Goal: Find specific page/section: Find specific page/section

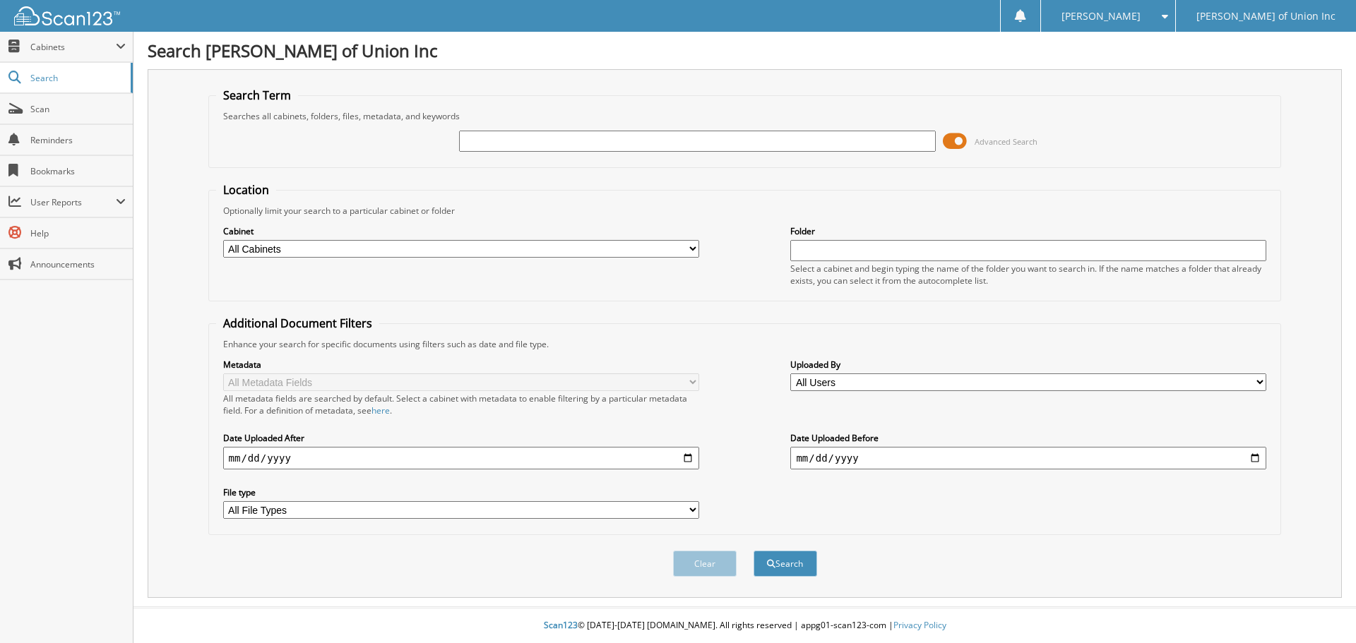
click at [469, 136] on input "text" at bounding box center [697, 141] width 476 height 21
type input "686353"
click at [450, 242] on select "All Cabinets ACCOUNTS PAYABLE CAR DEALS CASHIER REPORTS EMPLOYEE HANDBOOK FORMS…" at bounding box center [461, 249] width 476 height 18
select select "1850"
click at [223, 240] on select "All Cabinets ACCOUNTS PAYABLE CAR DEALS CASHIER REPORTS EMPLOYEE HANDBOOK FORMS…" at bounding box center [461, 249] width 476 height 18
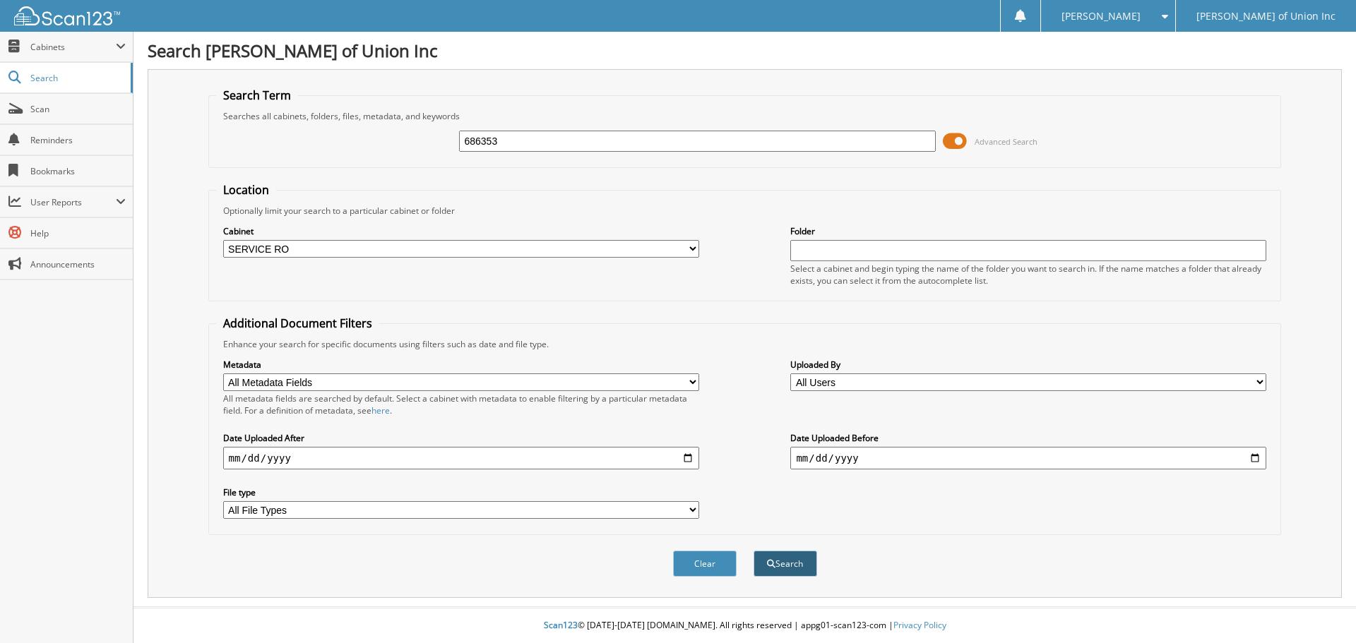
click at [783, 562] on button "Search" at bounding box center [786, 564] width 64 height 26
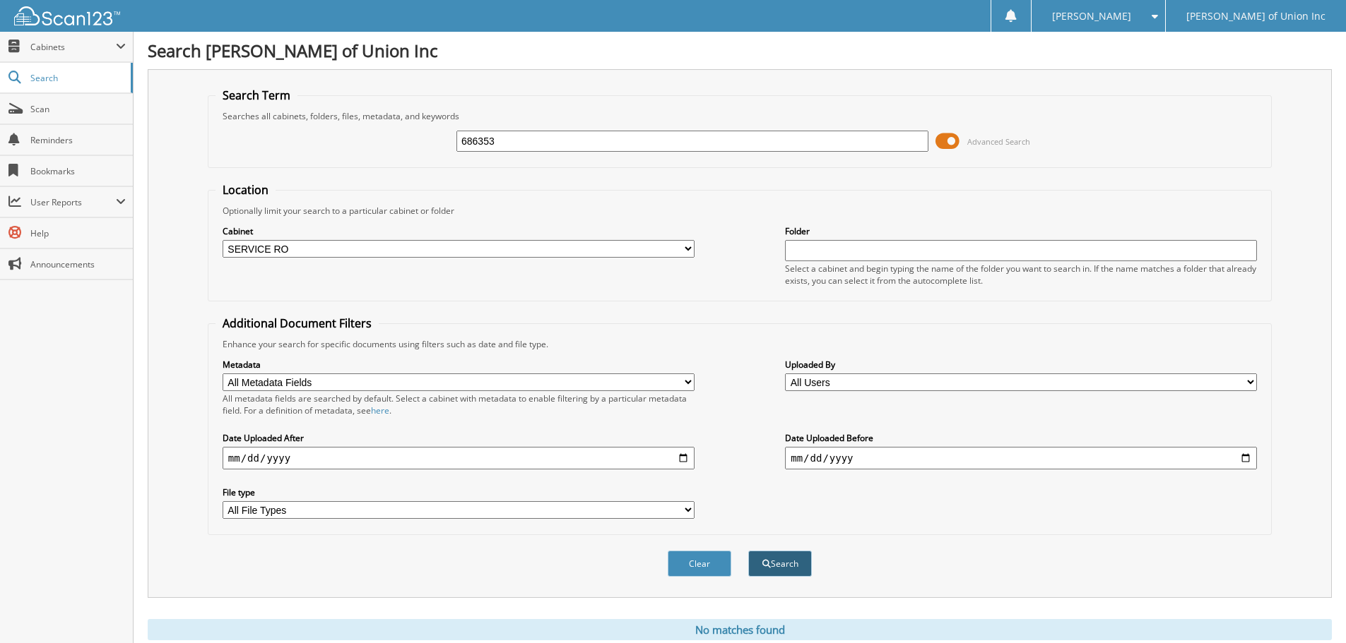
click at [780, 559] on button "Search" at bounding box center [780, 564] width 64 height 26
click at [526, 123] on div "686353 Advanced Search" at bounding box center [739, 141] width 1048 height 38
click at [526, 148] on input "686353" at bounding box center [692, 141] width 472 height 21
type input "686336"
click at [748, 551] on button "Search" at bounding box center [780, 564] width 64 height 26
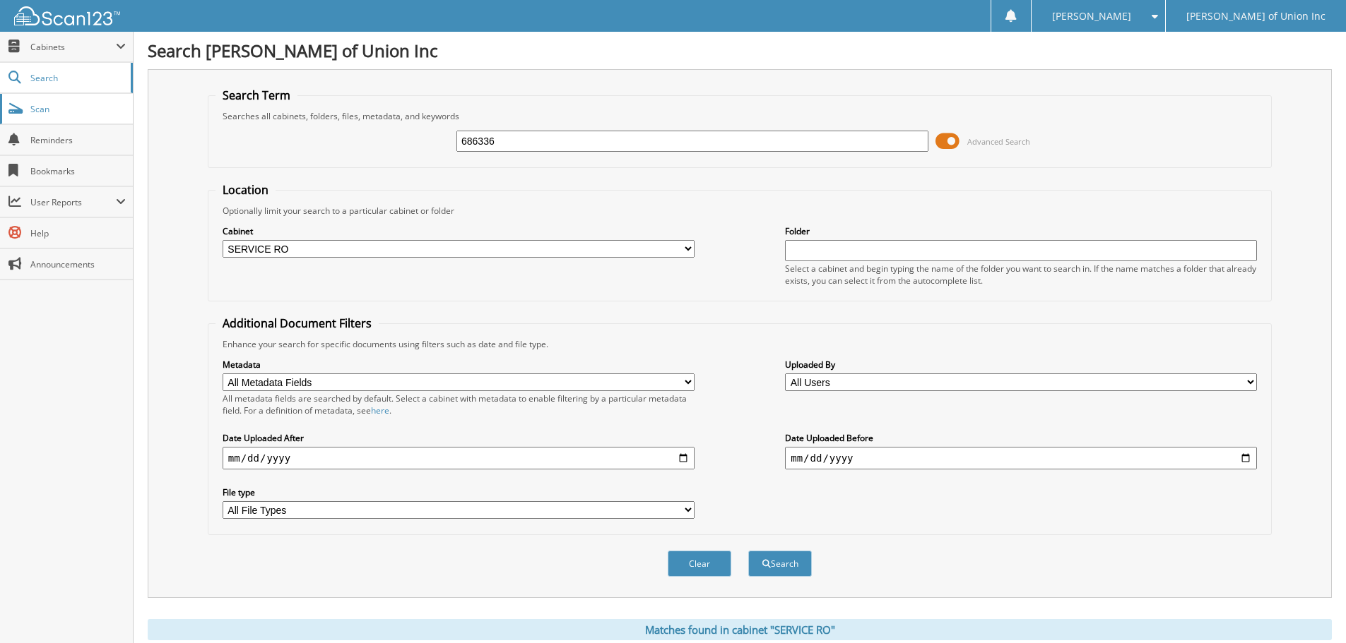
click at [44, 106] on span "Scan" at bounding box center [77, 109] width 95 height 12
